Goal: Task Accomplishment & Management: Complete application form

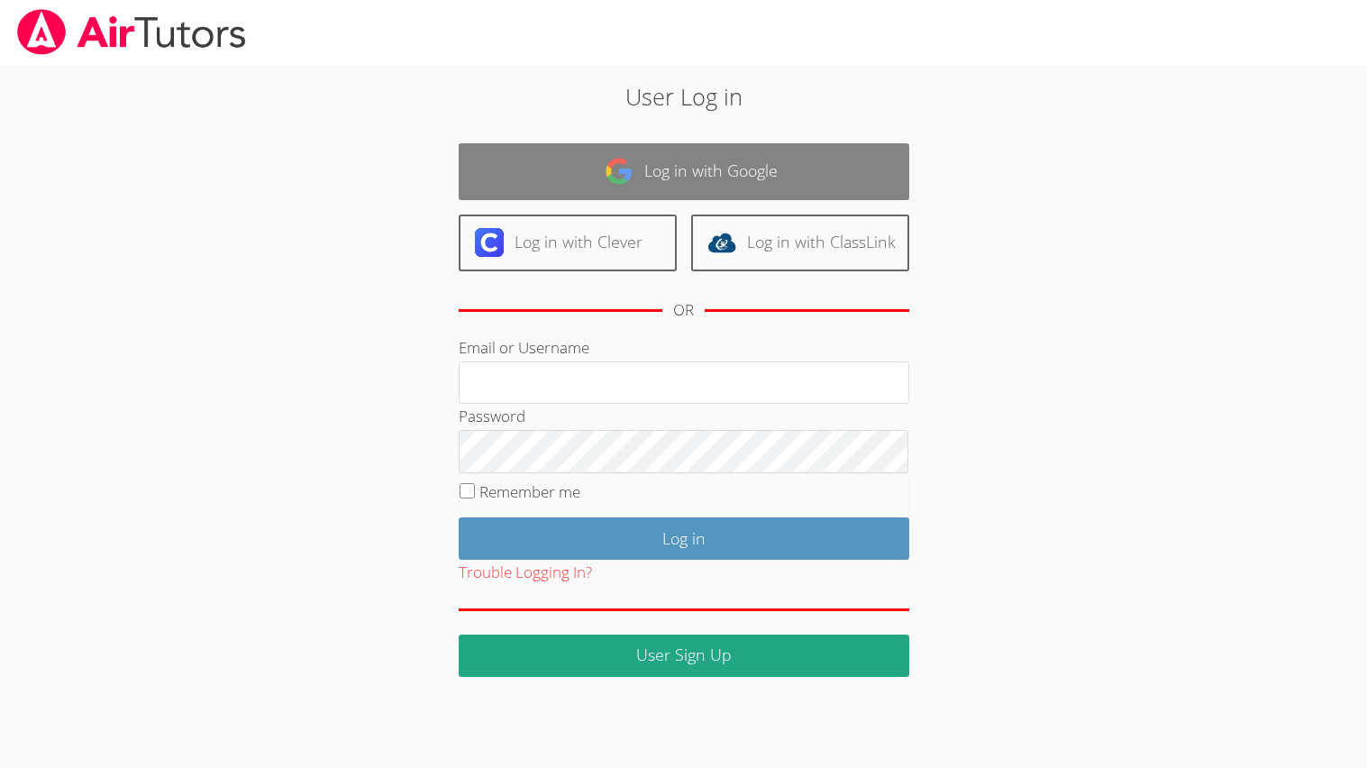
click at [600, 197] on link "Log in with Google" at bounding box center [684, 171] width 451 height 57
click at [573, 191] on link "Log in with Google" at bounding box center [684, 171] width 451 height 57
click at [498, 185] on link "Log in with Google" at bounding box center [684, 171] width 451 height 57
click at [549, 178] on link "Log in with Google" at bounding box center [684, 171] width 451 height 57
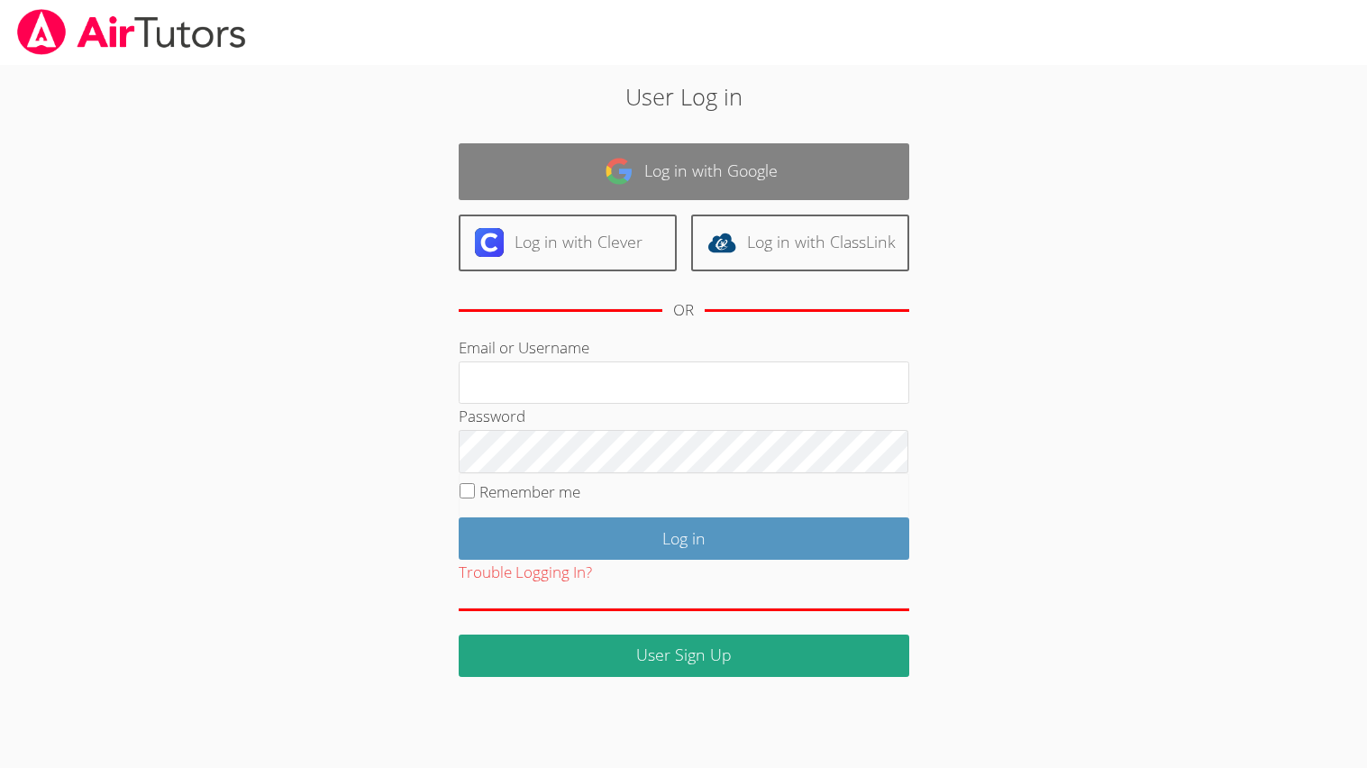
click at [549, 178] on link "Log in with Google" at bounding box center [684, 171] width 451 height 57
click at [686, 147] on link "Log in with Google" at bounding box center [684, 171] width 451 height 57
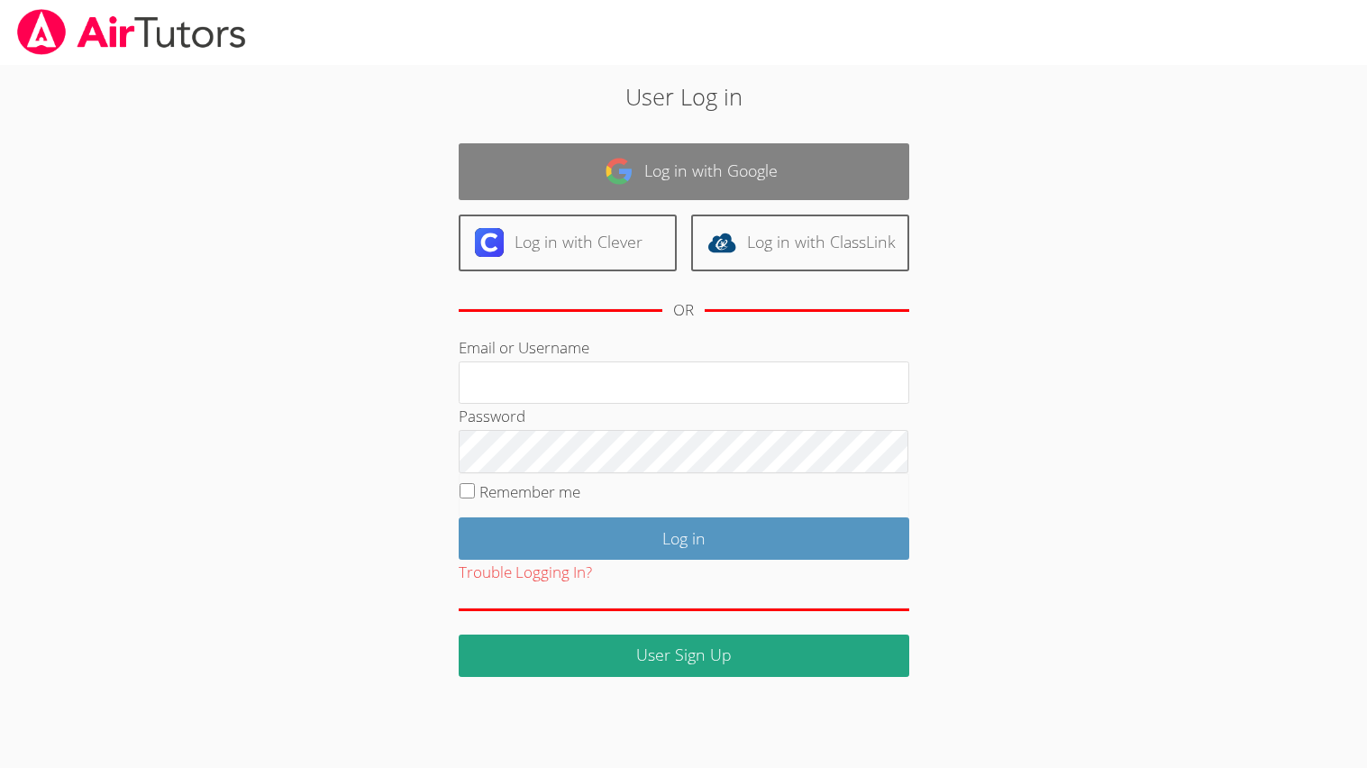
click at [686, 147] on link "Log in with Google" at bounding box center [684, 171] width 451 height 57
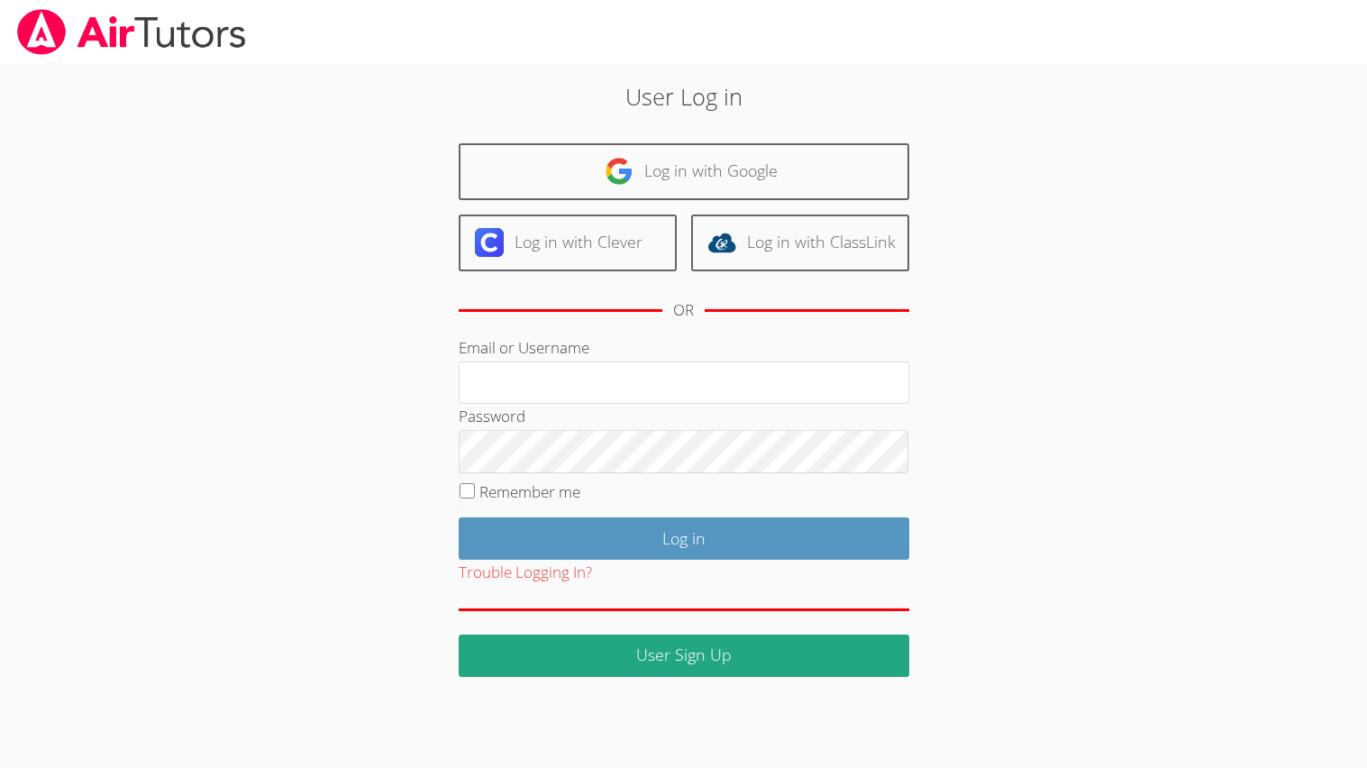
click at [581, 109] on h2 "User Log in" at bounding box center [684, 96] width 738 height 34
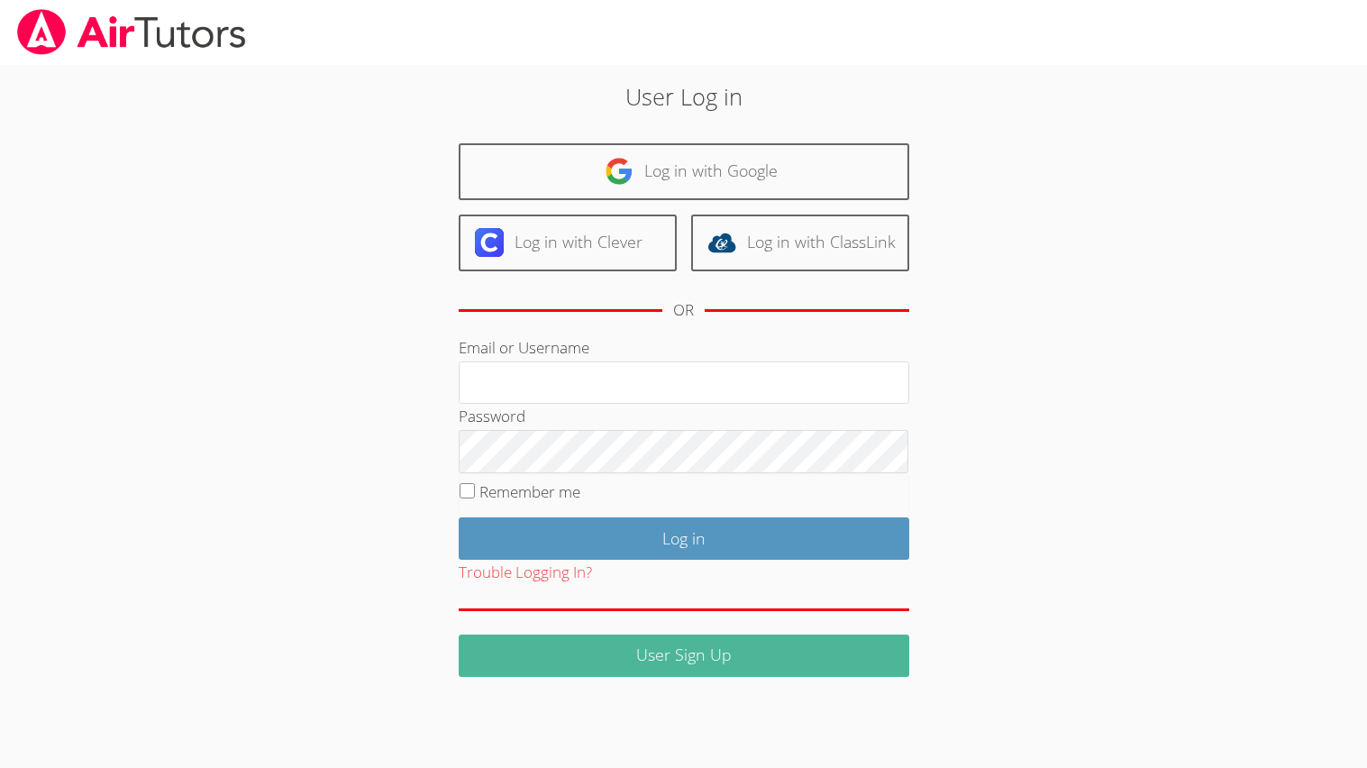
click at [543, 665] on link "User Sign Up" at bounding box center [684, 656] width 451 height 42
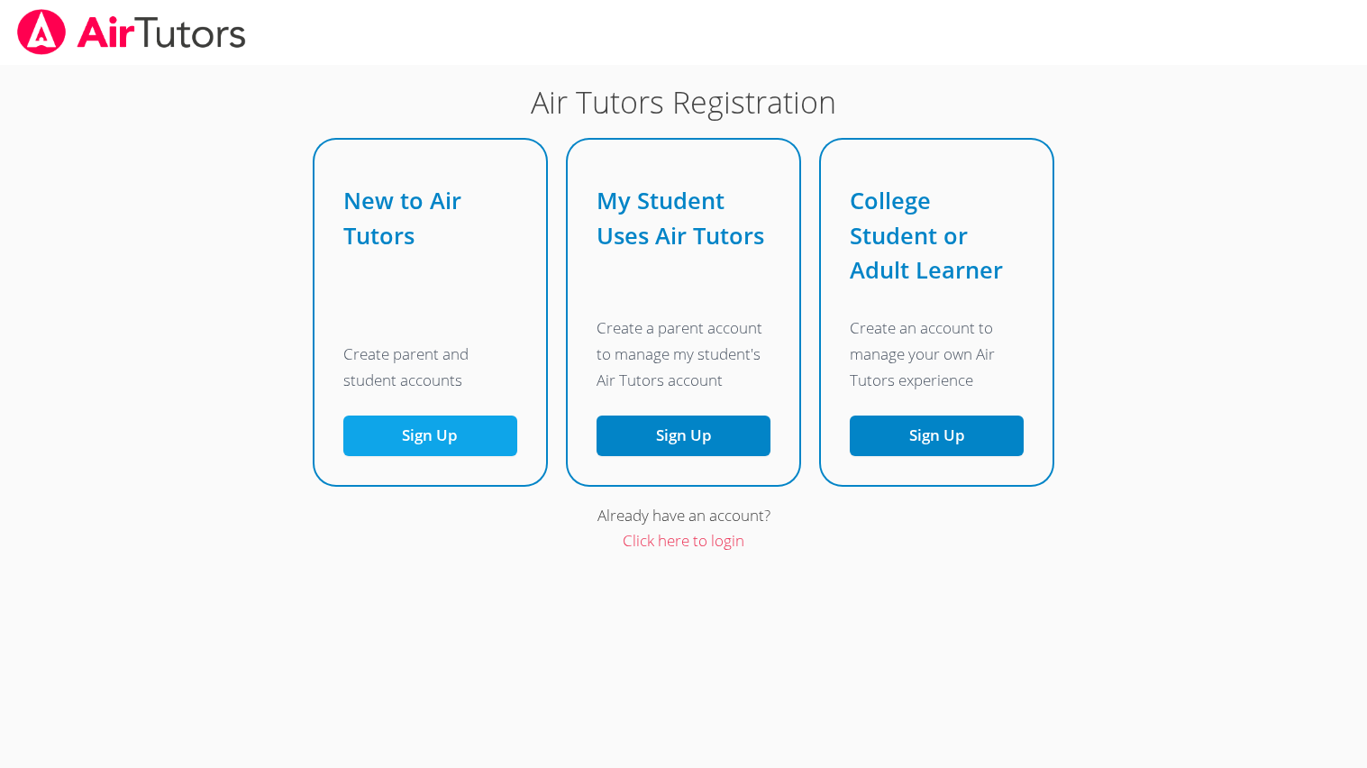
click at [462, 444] on button "Sign Up" at bounding box center [430, 436] width 174 height 41
